Goal: Navigation & Orientation: Understand site structure

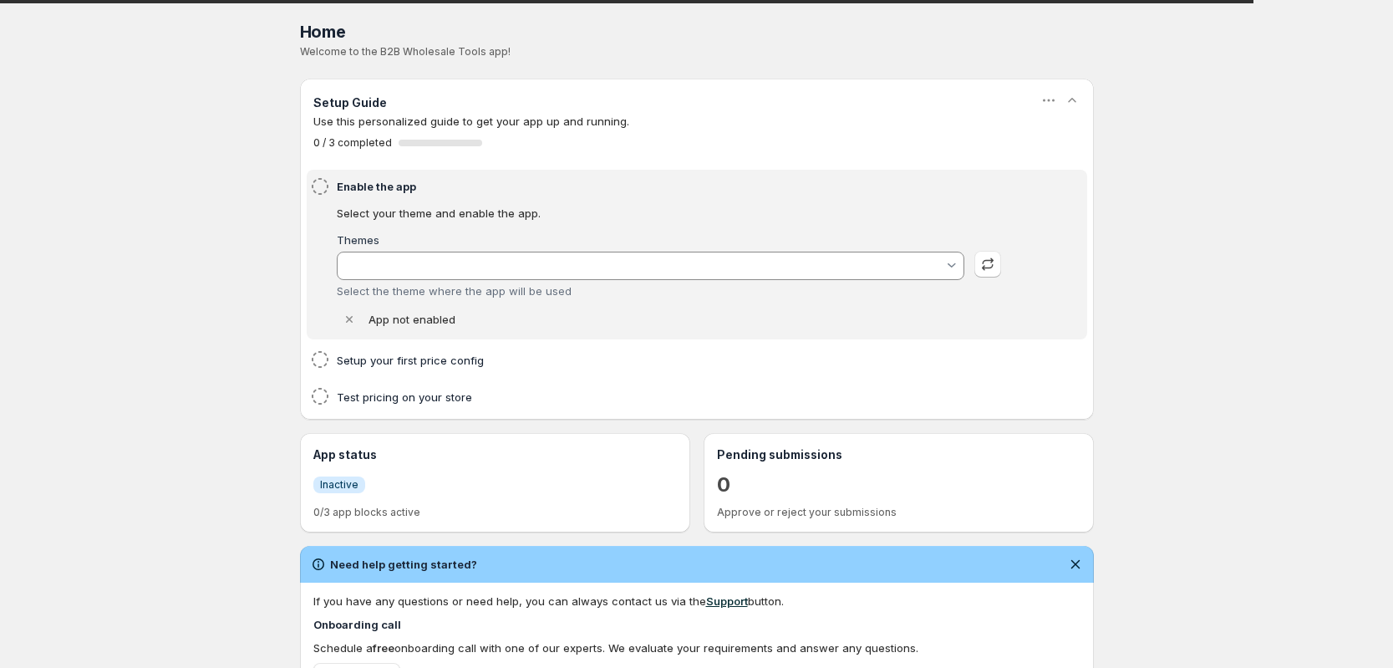
type input "Savor"
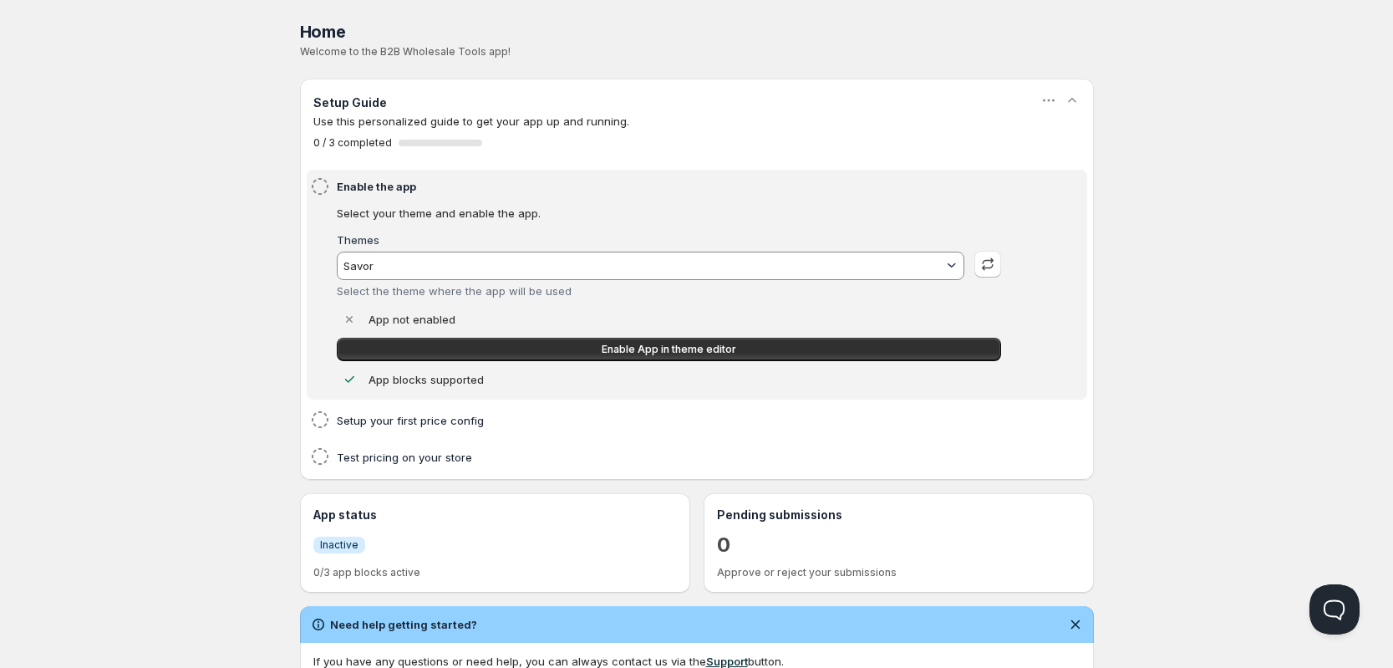
click at [944, 267] on div at bounding box center [952, 265] width 17 height 17
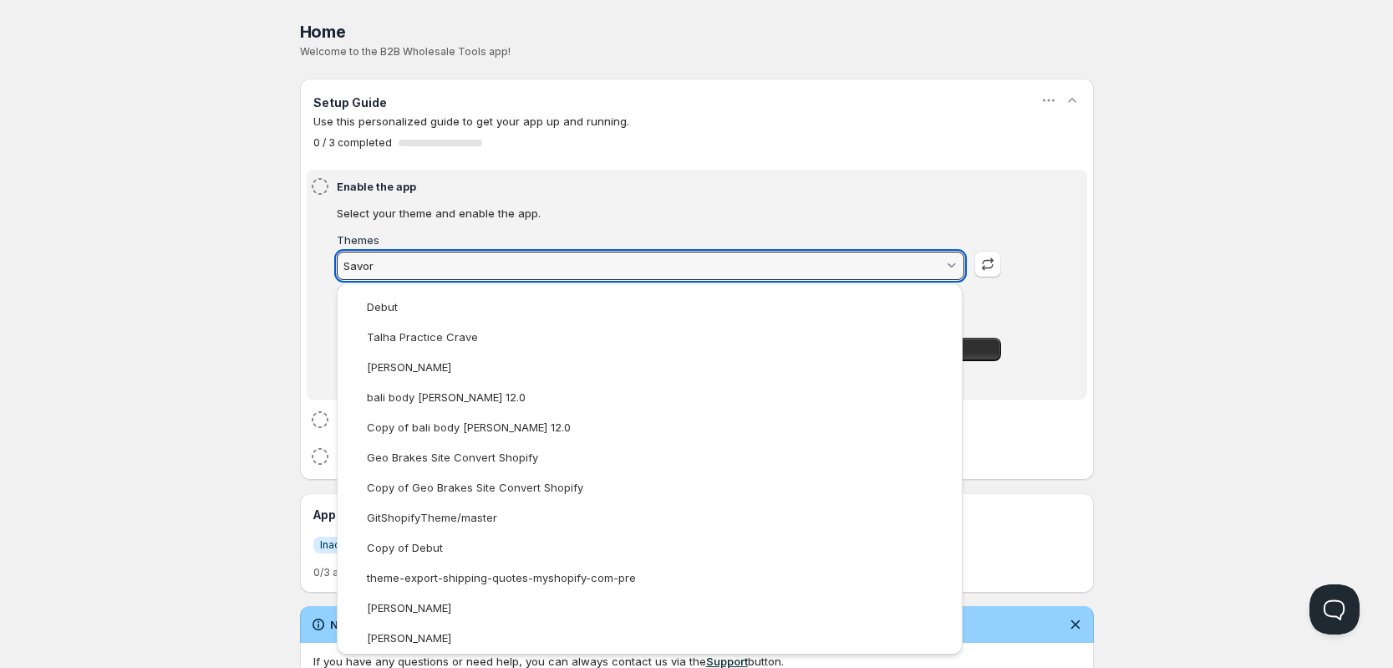
click at [1177, 223] on html "Home Pricing Price lists Forms Submissions Settings Features Plans Home. This p…" at bounding box center [696, 532] width 1393 height 1064
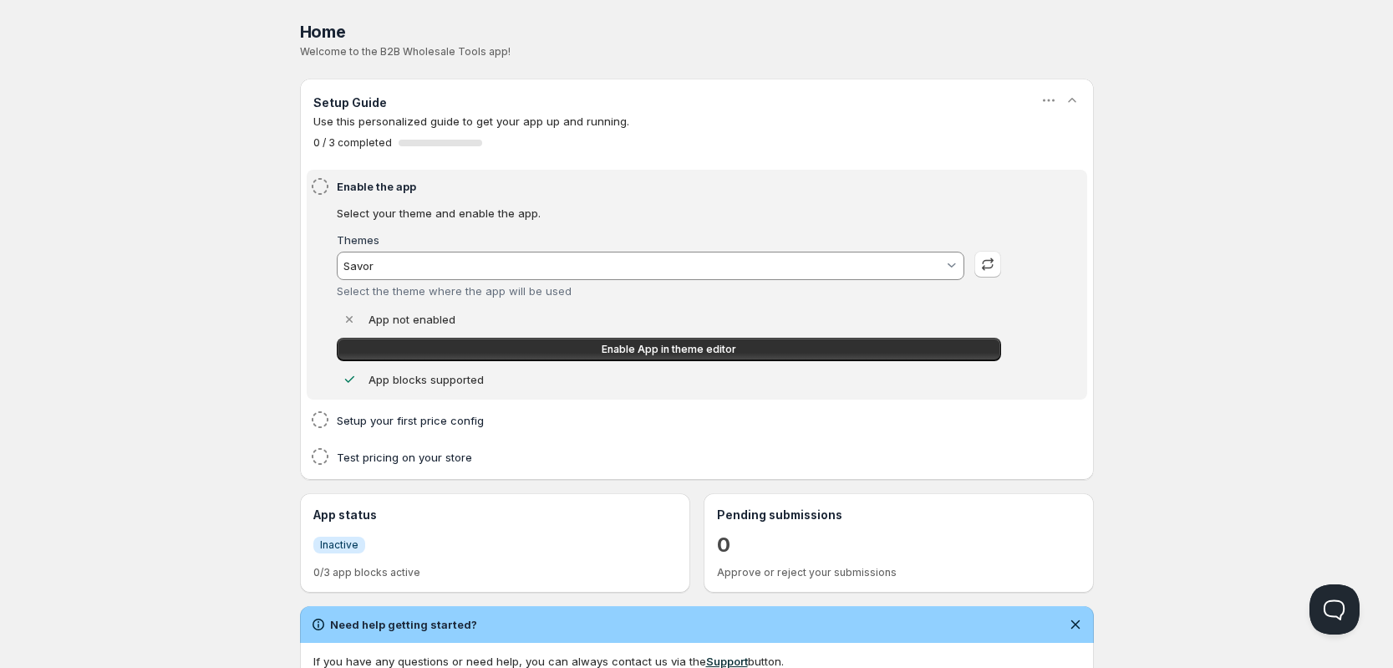
click at [1177, 223] on div "Home Pricing Price lists Forms Submissions Settings Features Plans Home. This p…" at bounding box center [696, 532] width 1393 height 1064
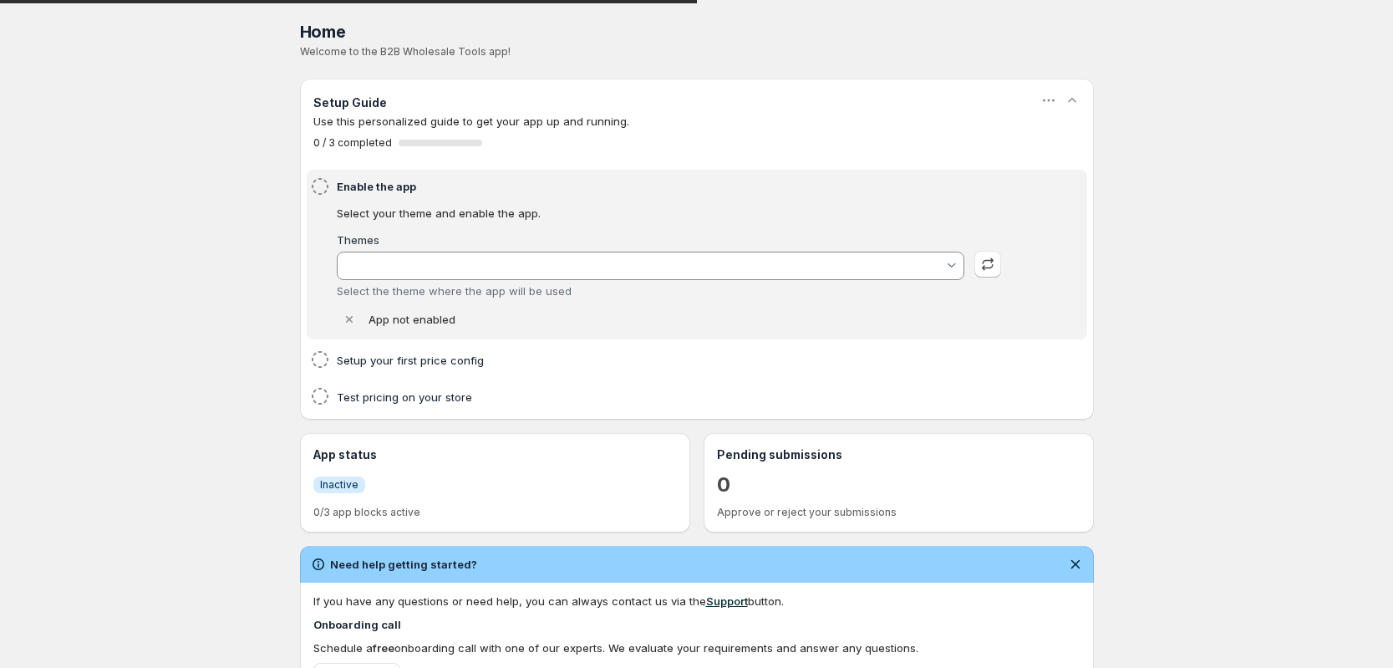
type input "Savor"
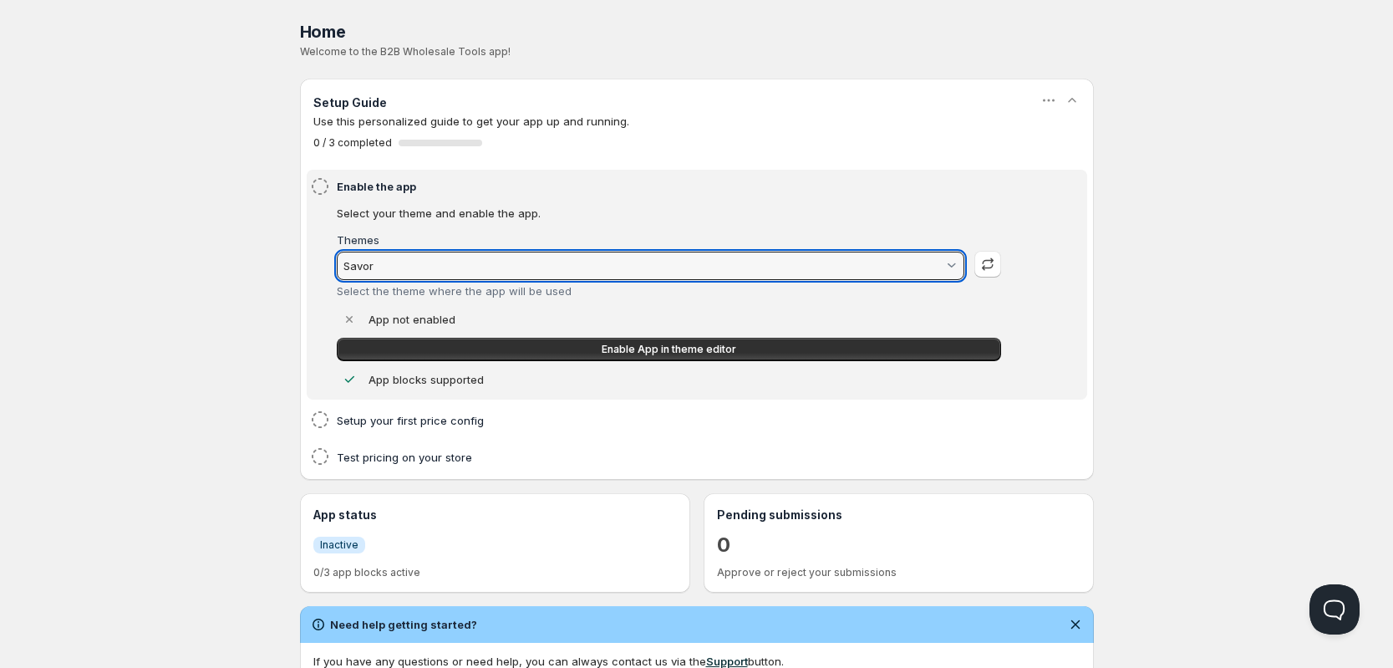
click at [462, 264] on input "Savor" at bounding box center [642, 265] width 603 height 27
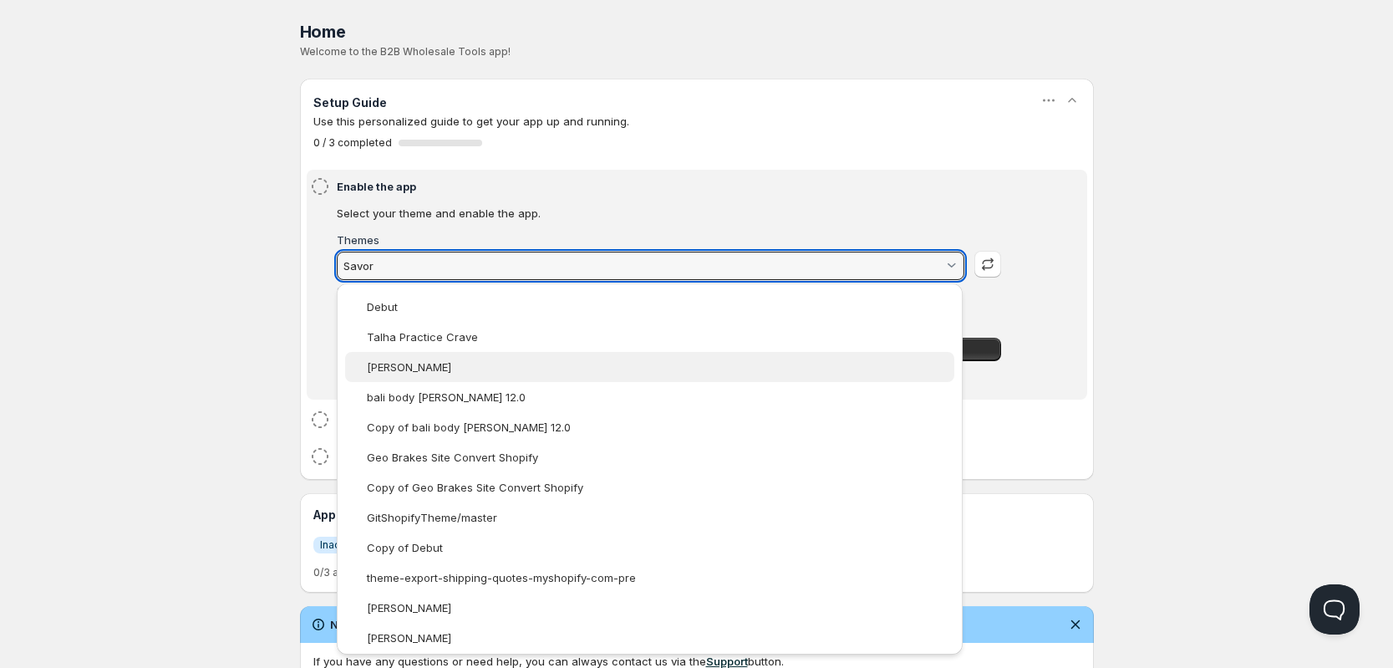
scroll to position [247, 0]
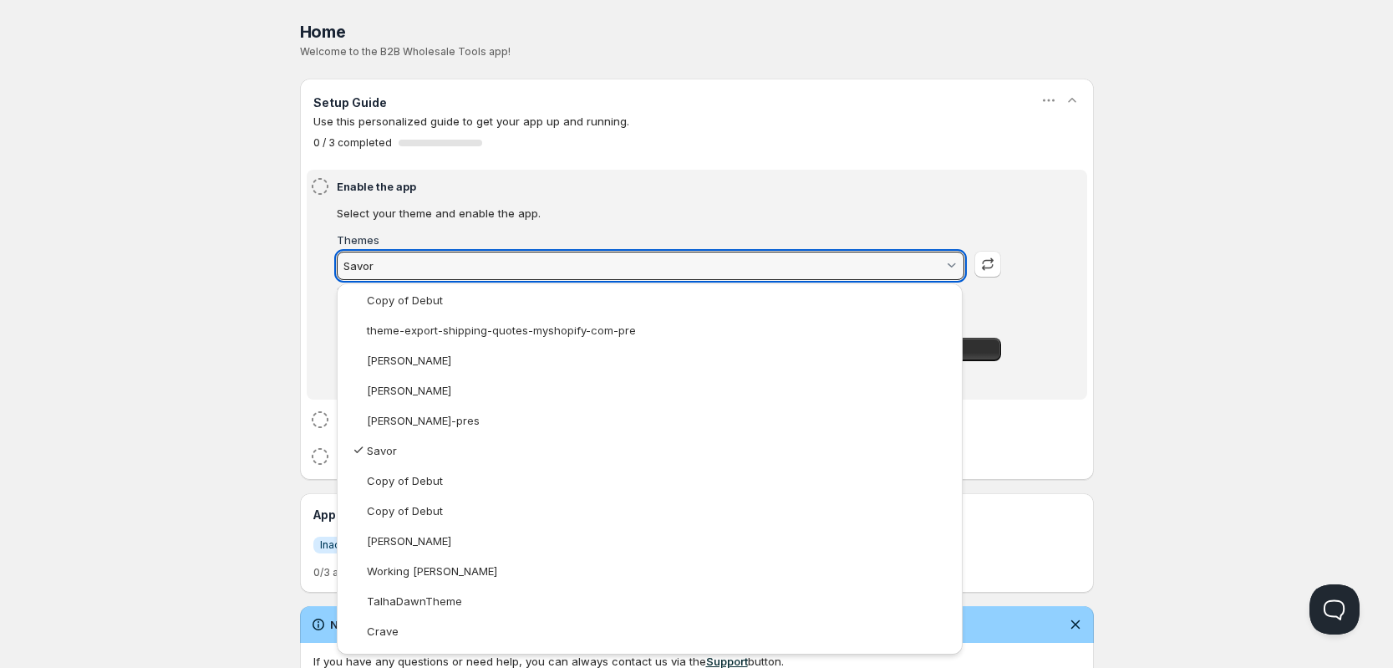
click at [1242, 159] on html "Home Pricing Price lists Forms Submissions Settings Features Plans Home. This p…" at bounding box center [696, 532] width 1393 height 1064
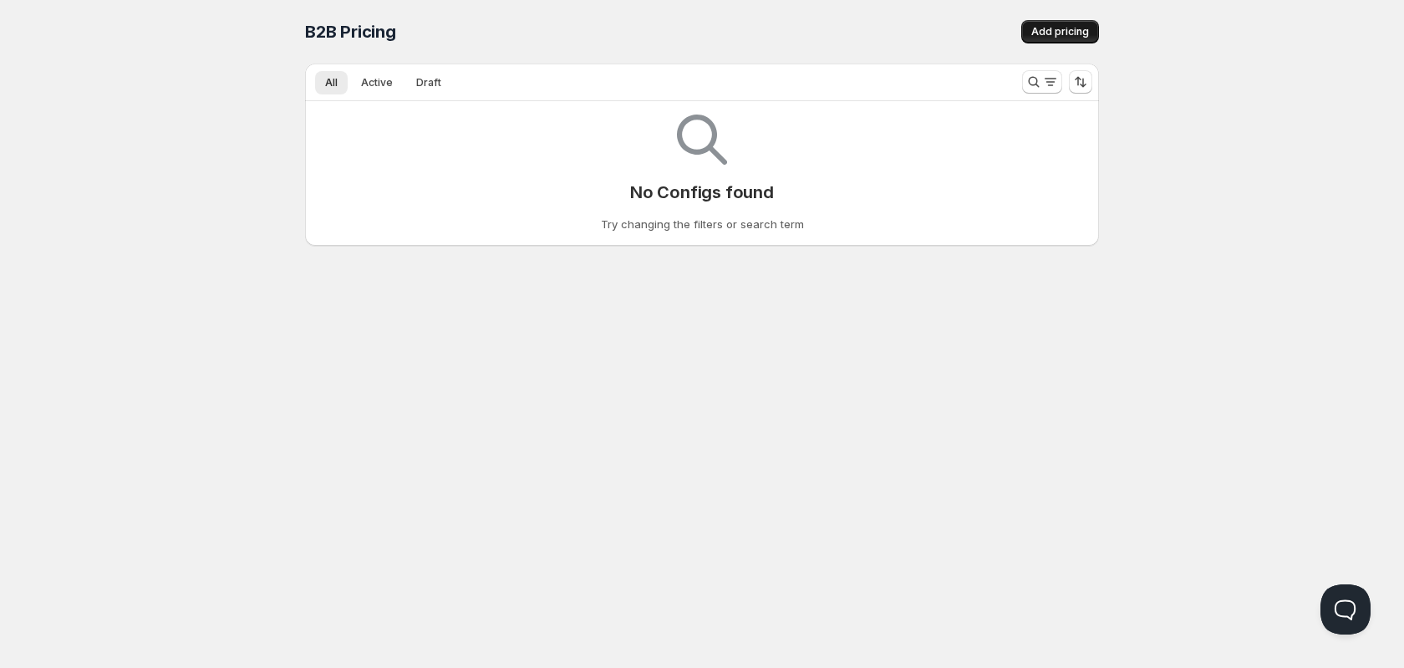
click at [1072, 28] on span "Add pricing" at bounding box center [1061, 31] width 58 height 13
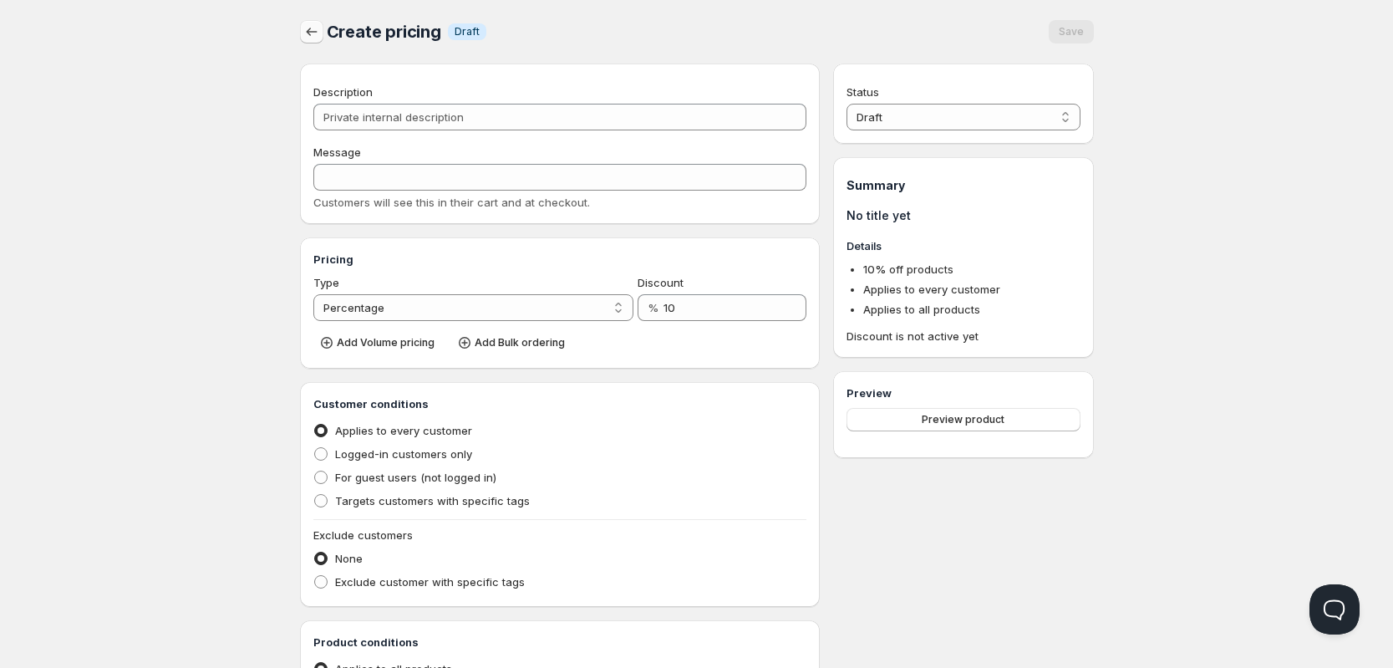
click at [317, 31] on icon "button" at bounding box center [311, 31] width 17 height 17
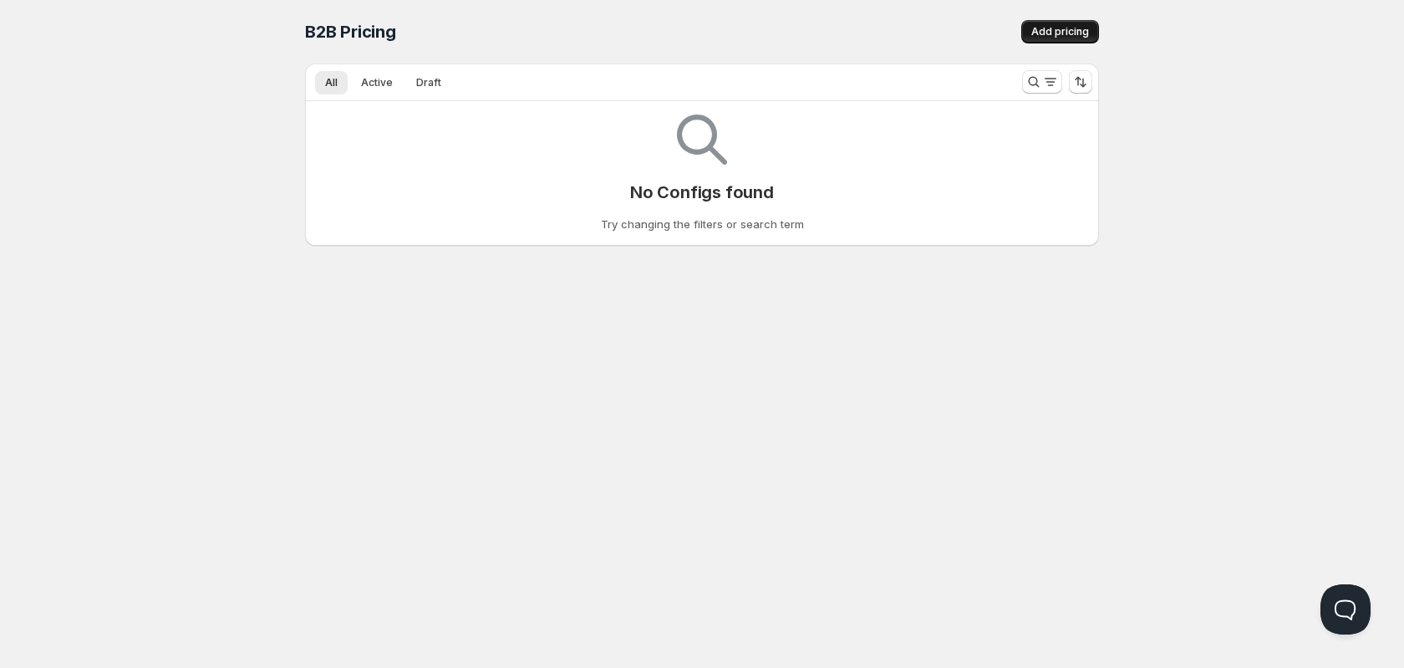
click at [1058, 34] on span "Add pricing" at bounding box center [1061, 31] width 58 height 13
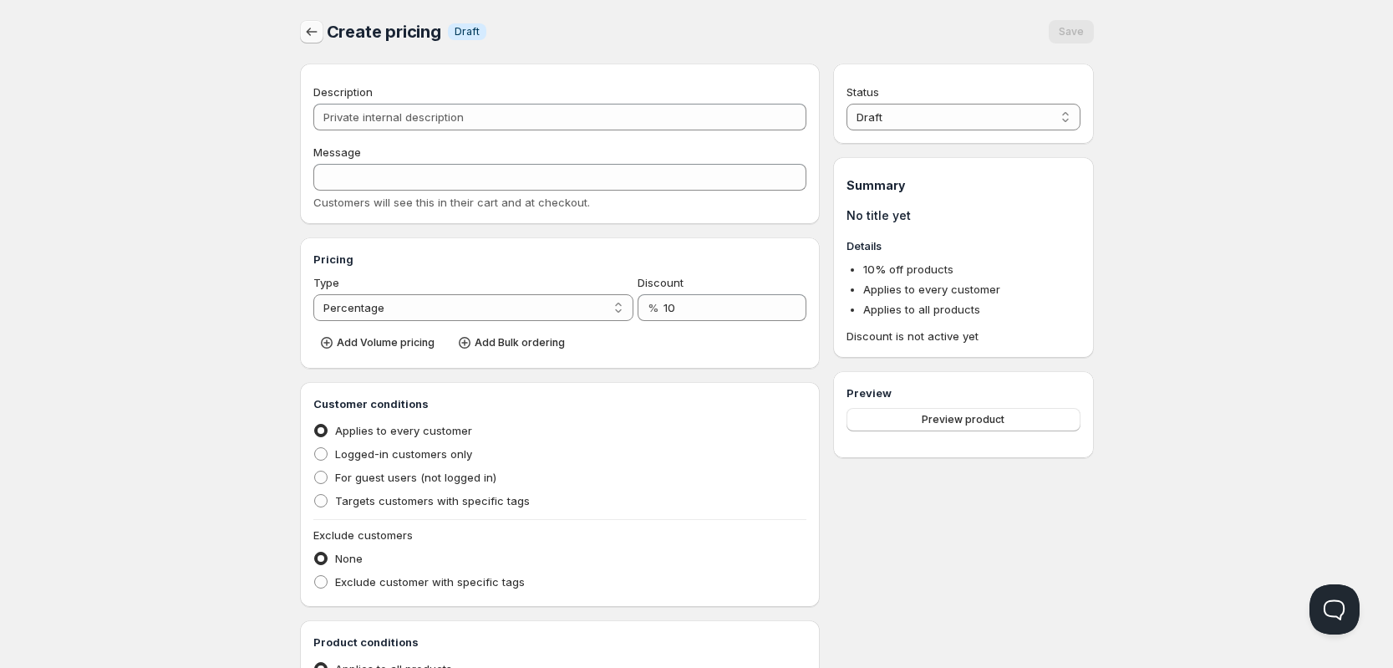
click at [302, 27] on button "button" at bounding box center [311, 31] width 23 height 23
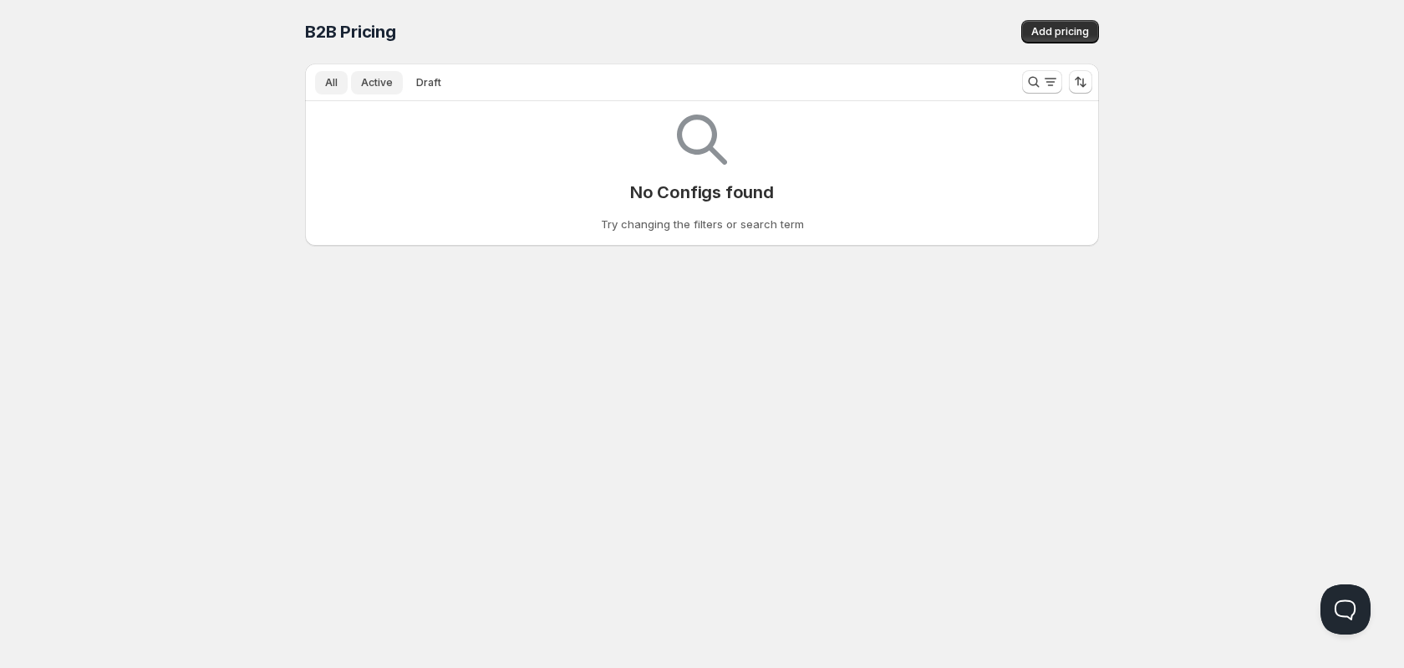
click at [394, 82] on button "Active" at bounding box center [377, 82] width 52 height 23
click at [420, 85] on span "Draft" at bounding box center [428, 82] width 25 height 13
click at [303, 252] on div "Home Pricing Price lists Forms Submissions Settings Features Plans B2B Pricing.…" at bounding box center [702, 334] width 1404 height 668
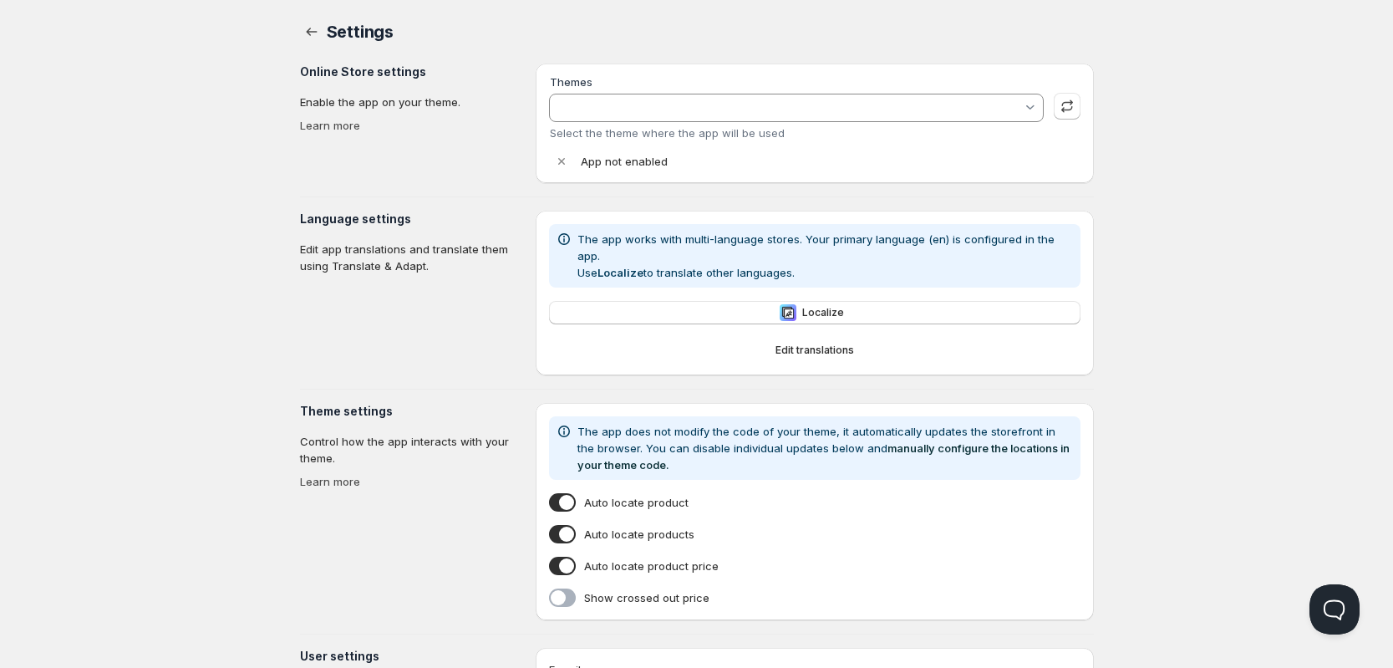
type input "Savor"
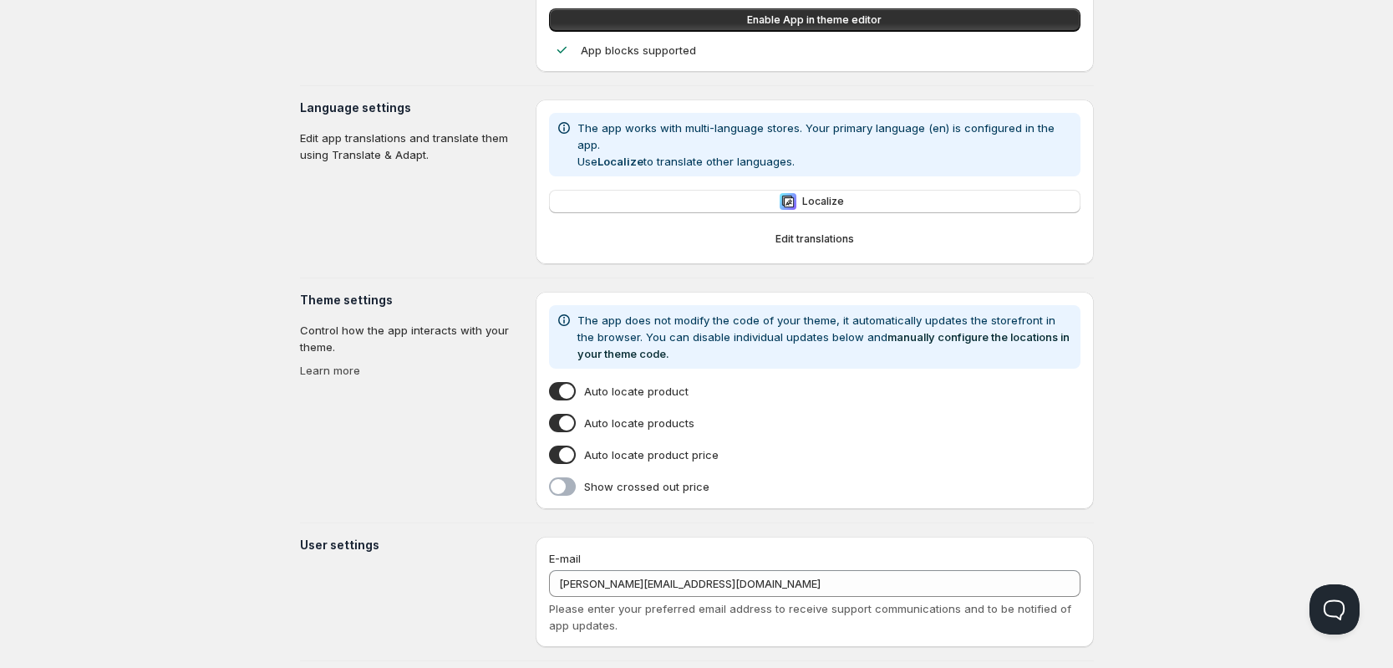
scroll to position [190, 0]
